Goal: Navigation & Orientation: Find specific page/section

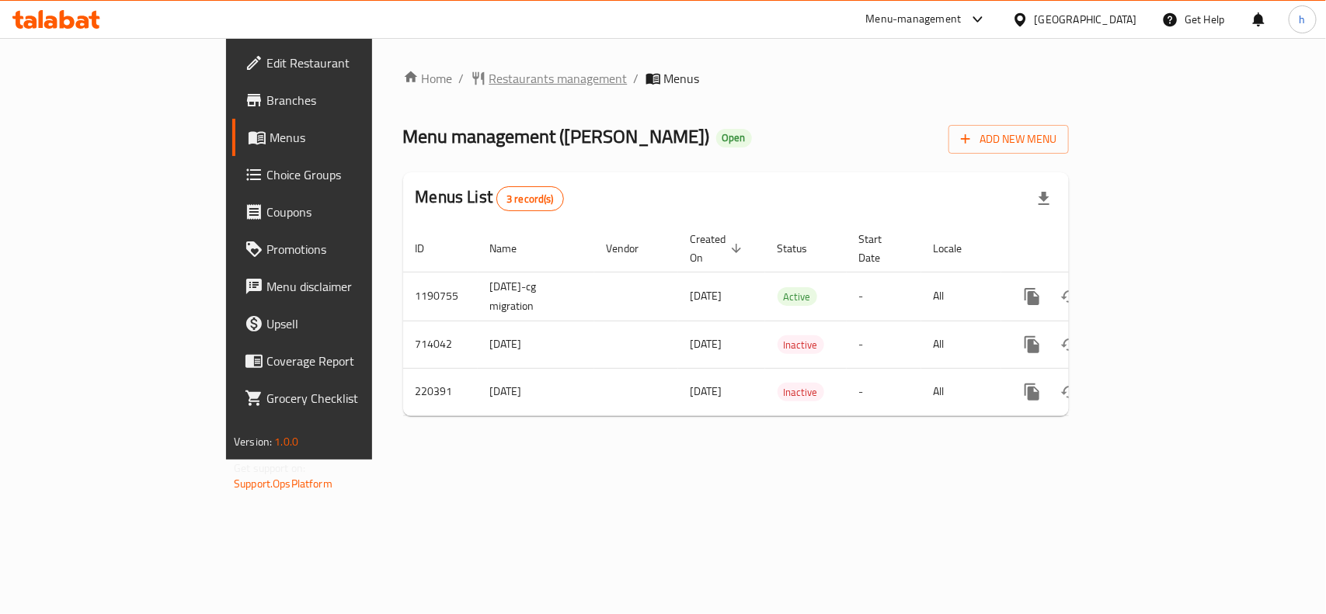
click at [489, 71] on span "Restaurants management" at bounding box center [558, 78] width 138 height 19
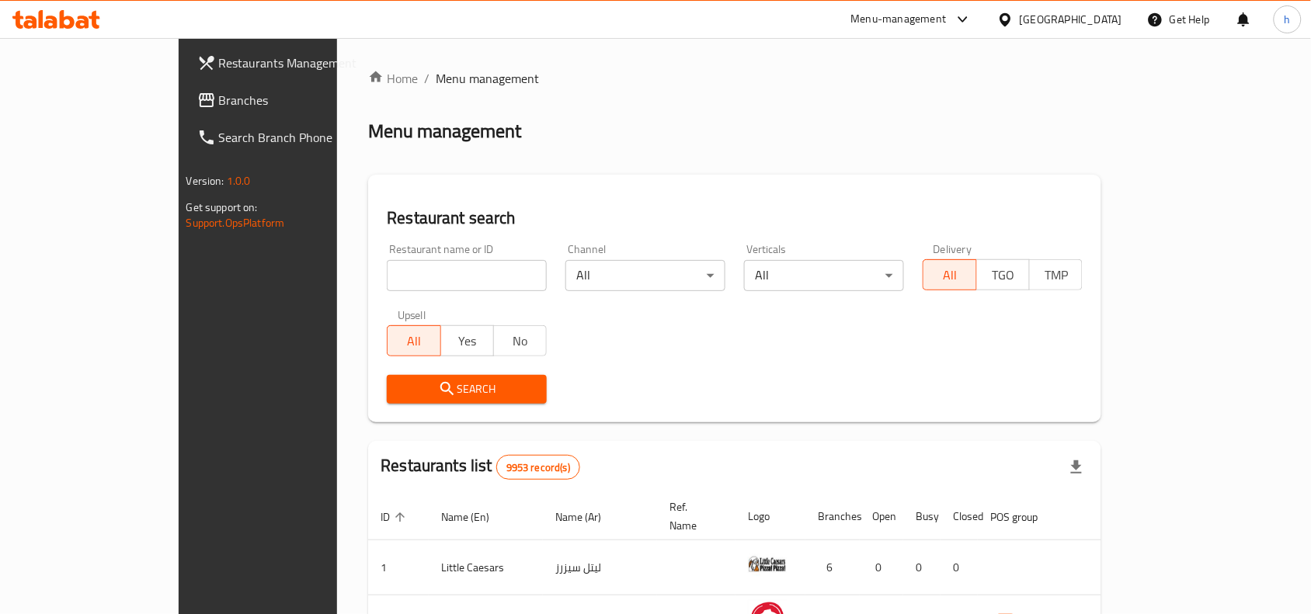
click at [219, 101] on span "Branches" at bounding box center [302, 100] width 166 height 19
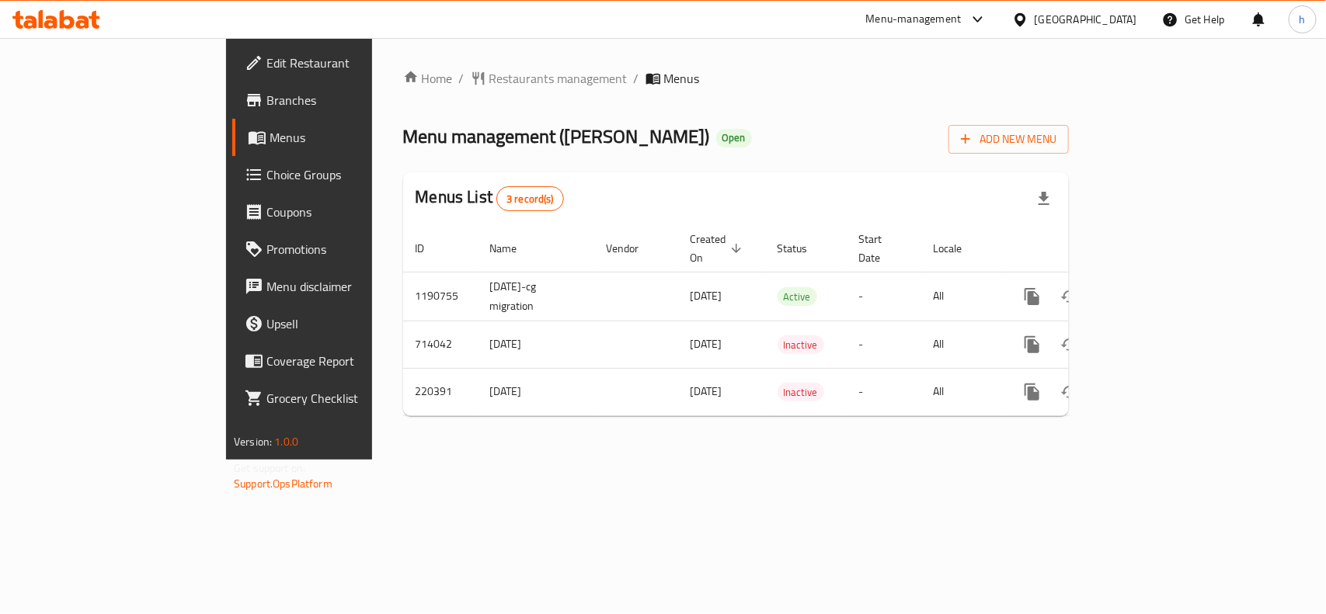
click at [733, 117] on div "Home / Restaurants management / Menus Menu management ( [PERSON_NAME] ) Open Ad…" at bounding box center [736, 249] width 666 height 360
click at [987, 16] on icon at bounding box center [978, 19] width 19 height 19
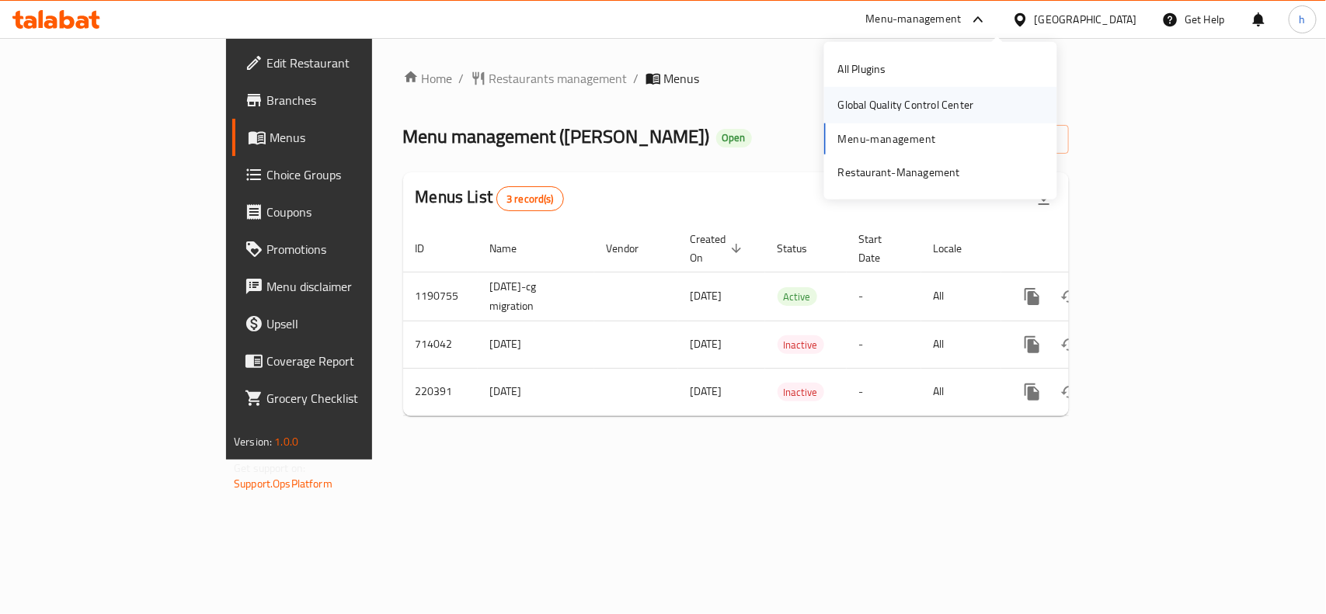
click at [937, 98] on div "Global Quality Control Center" at bounding box center [906, 104] width 136 height 17
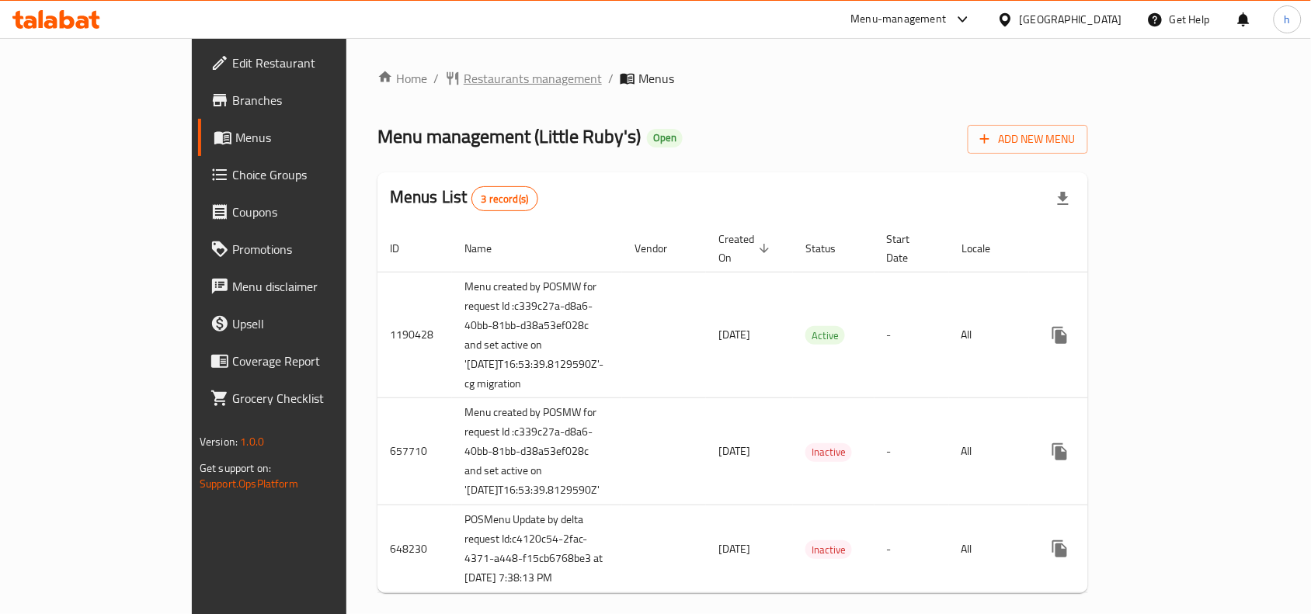
click at [464, 78] on span "Restaurants management" at bounding box center [533, 78] width 138 height 19
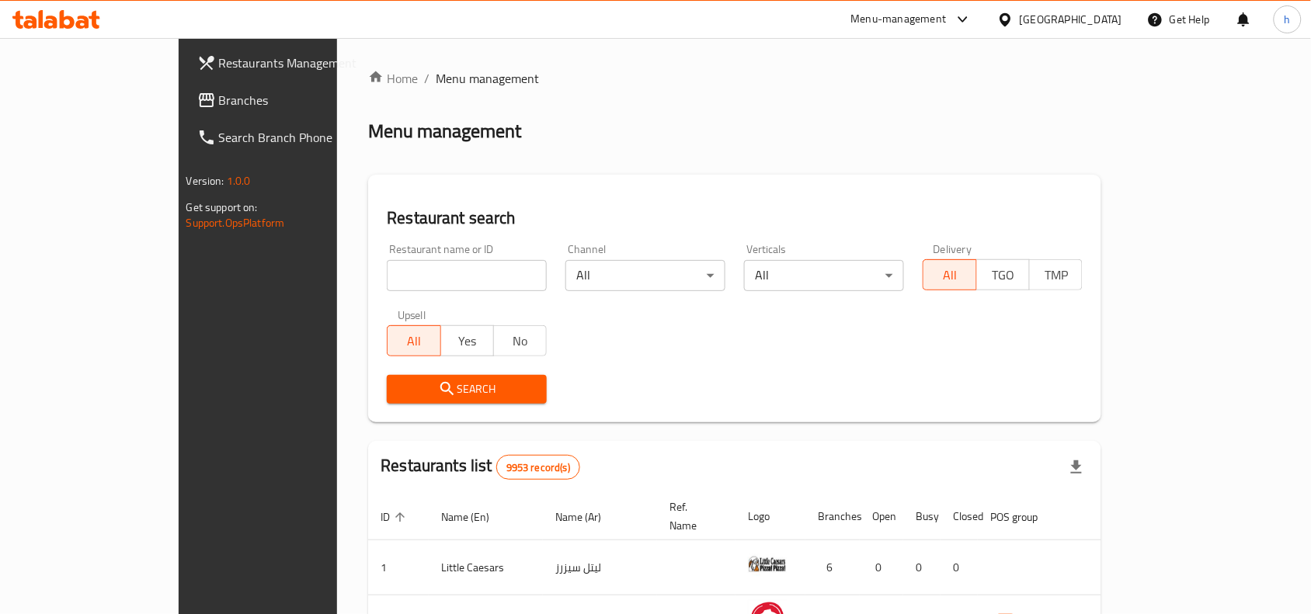
click at [387, 278] on input "search" at bounding box center [467, 275] width 160 height 31
paste input "24971"
type input "24971"
click at [387, 277] on input "24971" at bounding box center [467, 275] width 160 height 31
click button "Search" at bounding box center [467, 389] width 160 height 29
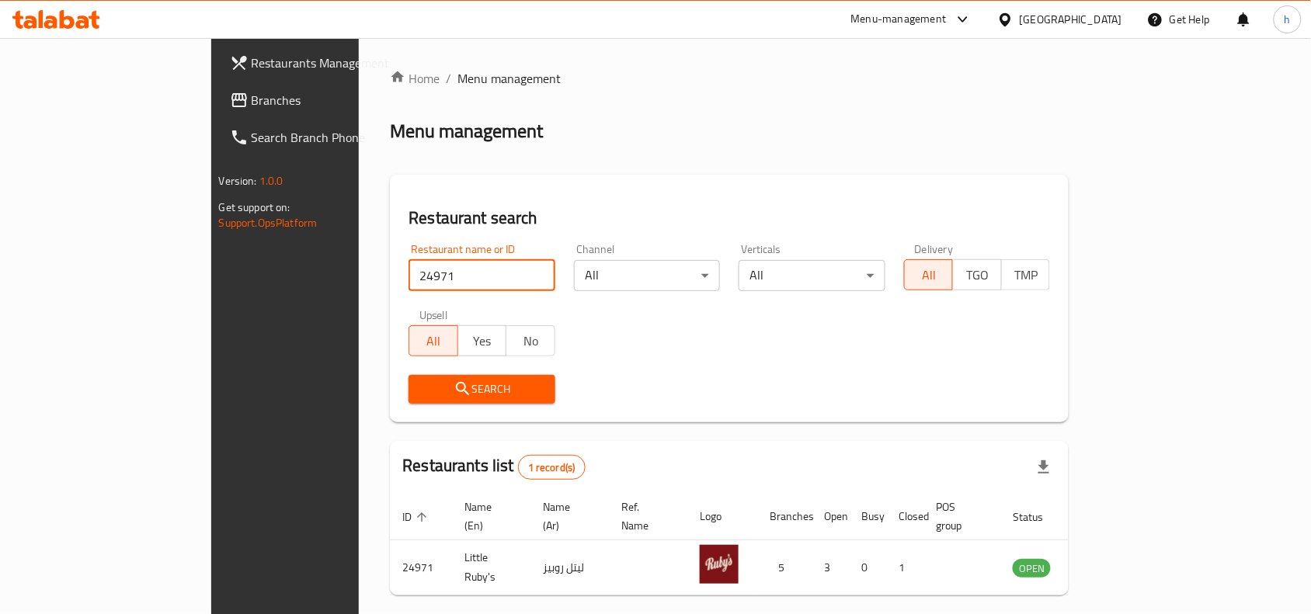
click at [252, 96] on span "Branches" at bounding box center [335, 100] width 166 height 19
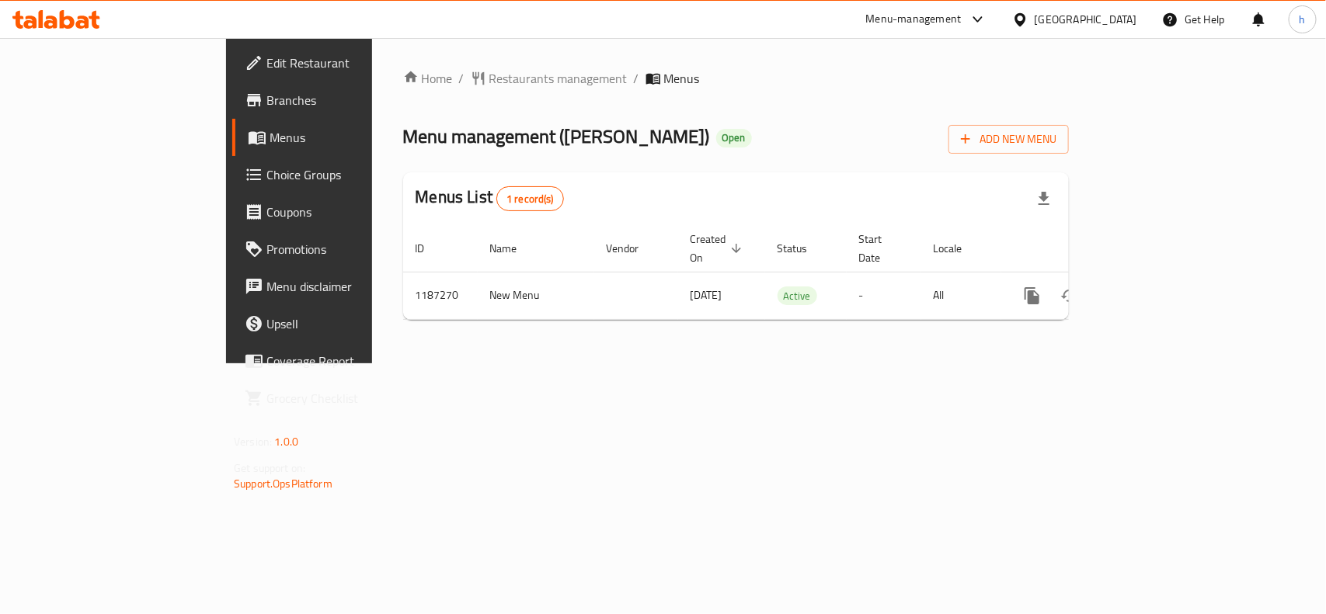
click at [1127, 12] on div "[GEOGRAPHIC_DATA]" at bounding box center [1086, 19] width 103 height 17
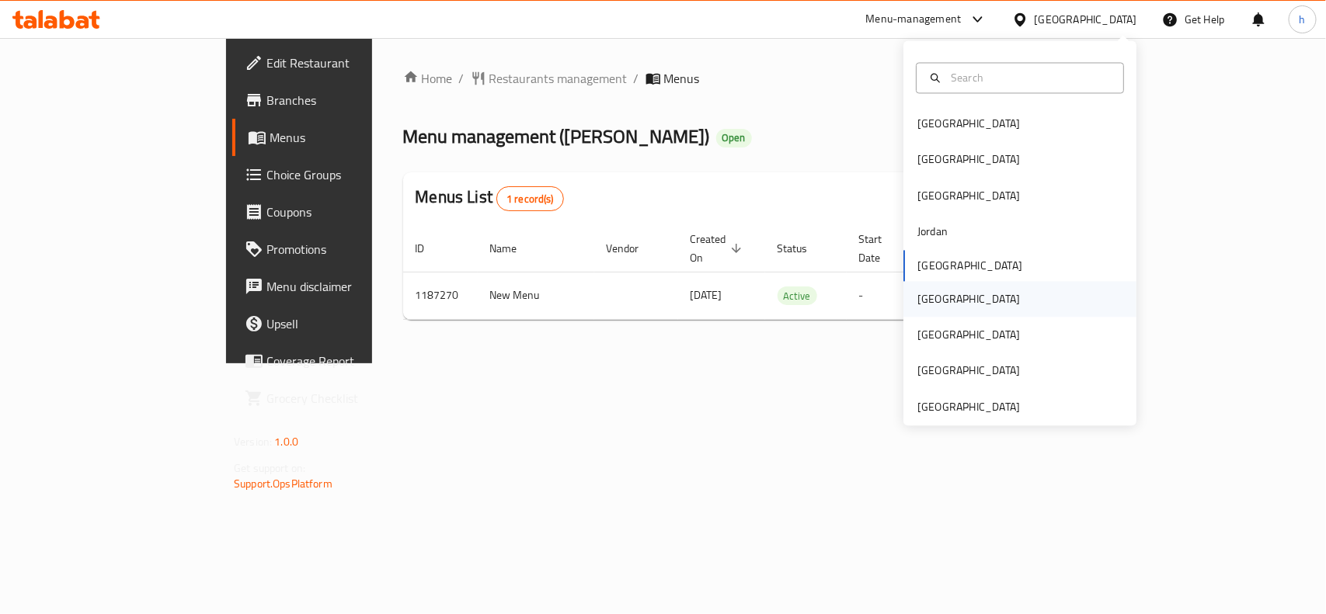
click at [938, 303] on div "Oman" at bounding box center [968, 299] width 127 height 36
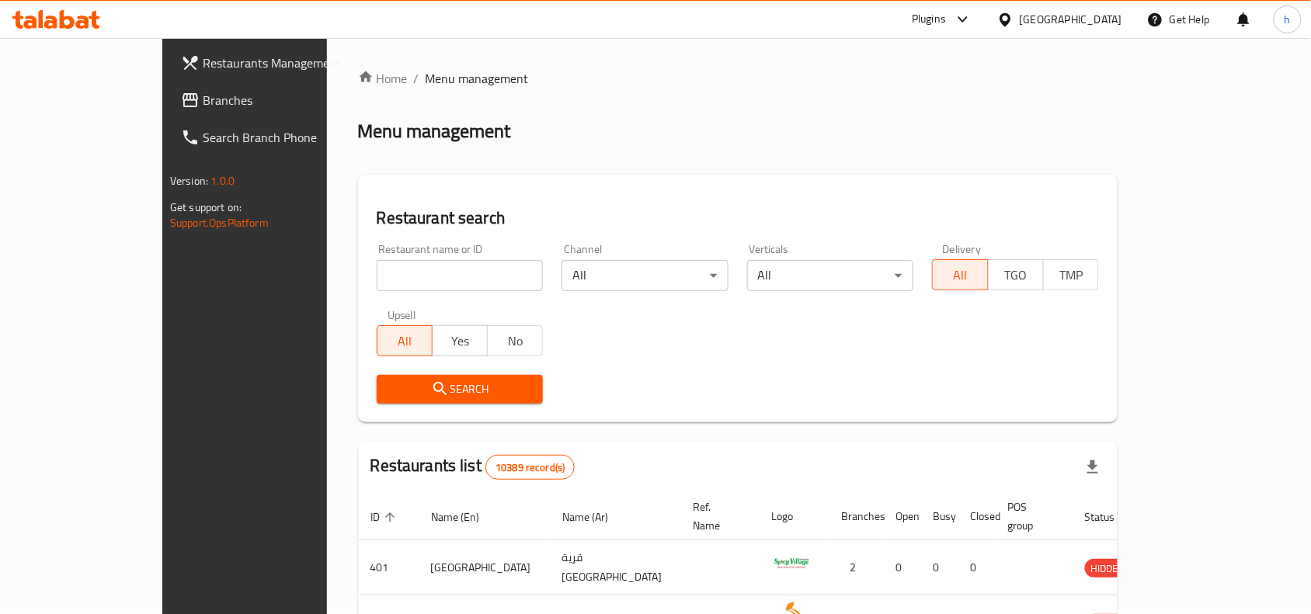
click at [203, 99] on span "Branches" at bounding box center [286, 100] width 166 height 19
